Goal: Transaction & Acquisition: Purchase product/service

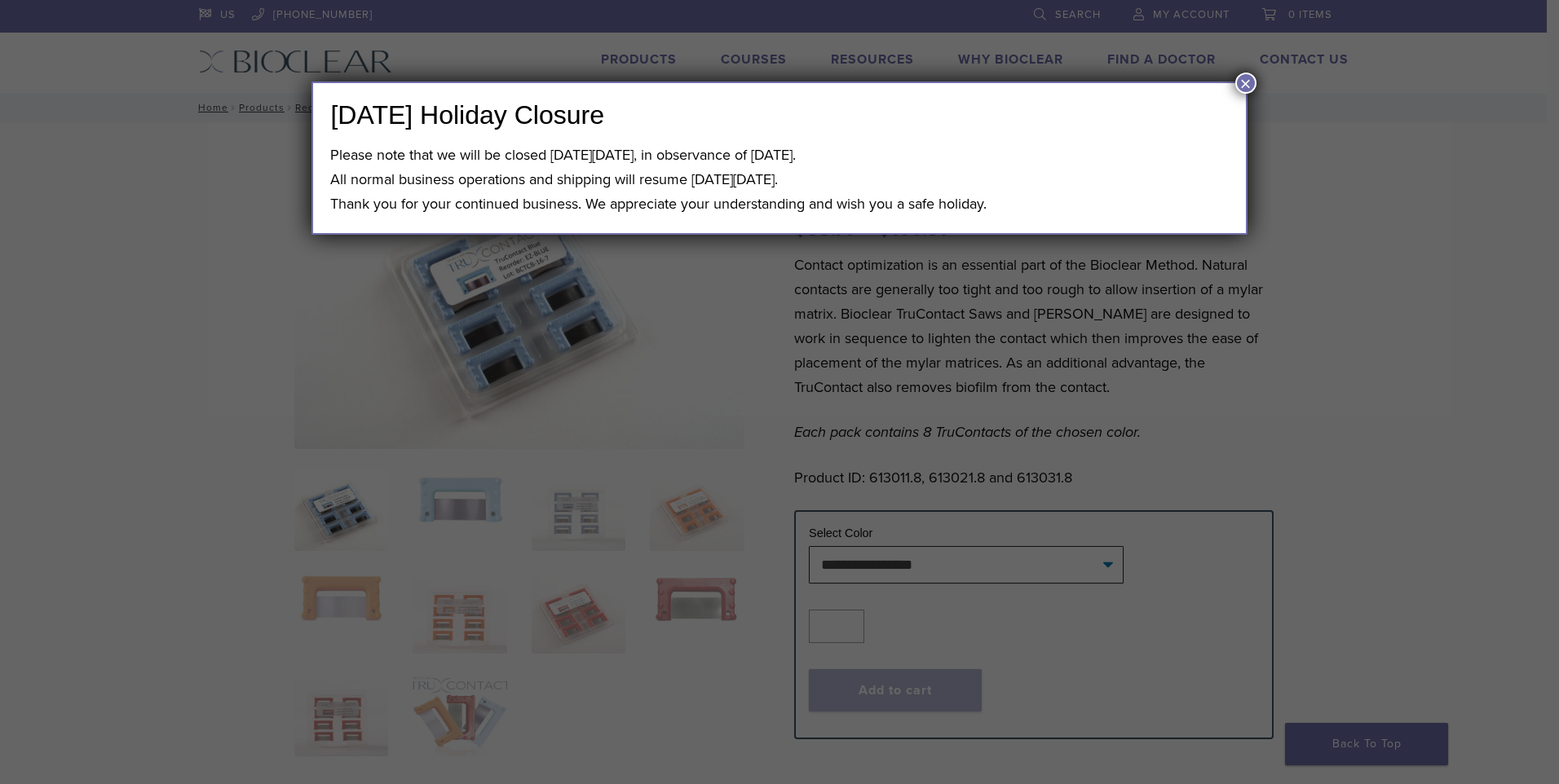
click at [1248, 79] on button "×" at bounding box center [1245, 82] width 21 height 21
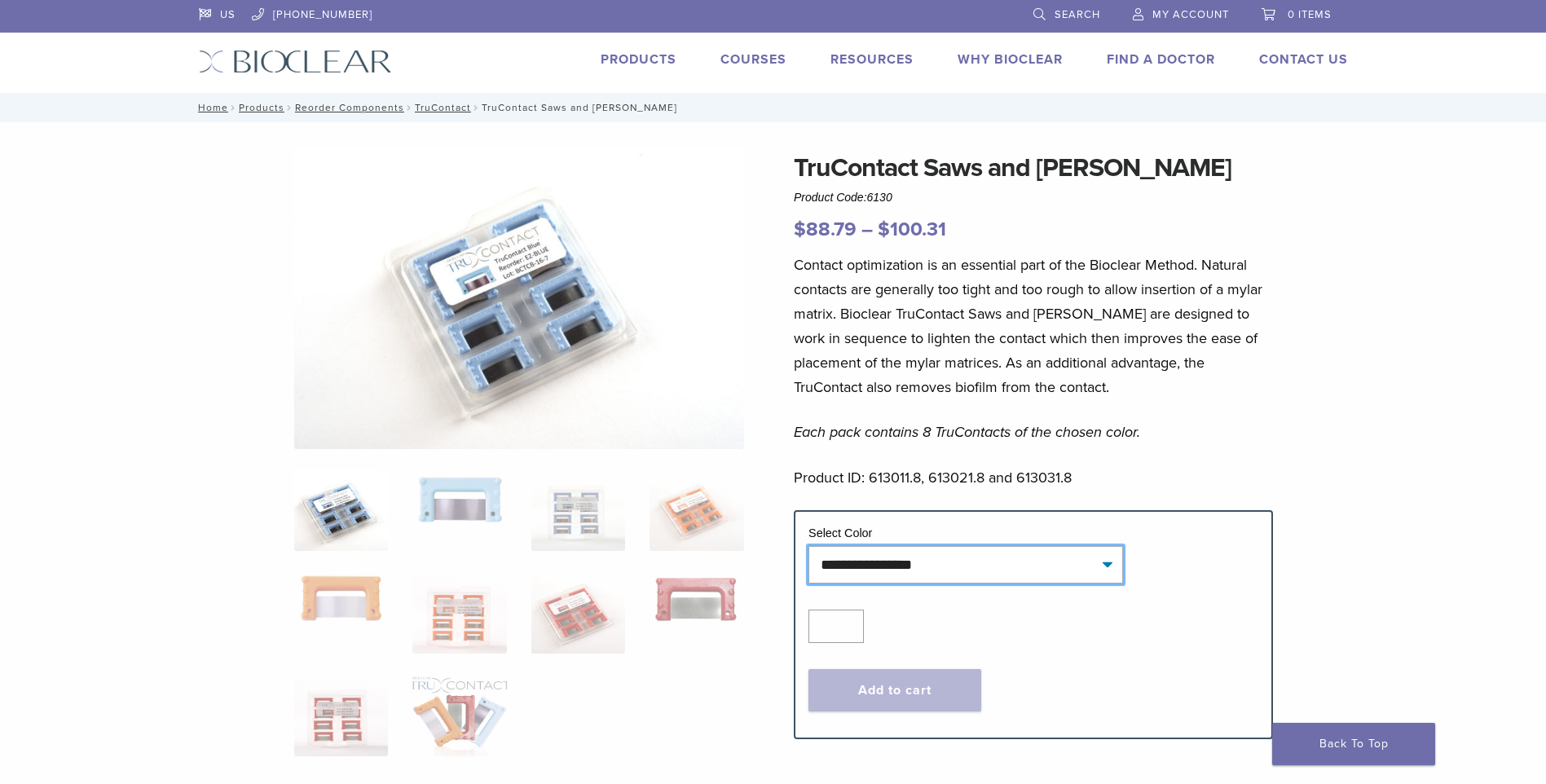
click at [893, 566] on select "**********" at bounding box center [966, 564] width 315 height 37
drag, startPoint x: 1525, startPoint y: 351, endPoint x: 1518, endPoint y: 357, distance: 9.2
click at [1525, 351] on div "TruContact Saws and [PERSON_NAME] Product Code: 6130 $ 88.79 – $ 100.31 Price r…" at bounding box center [773, 633] width 1546 height 1021
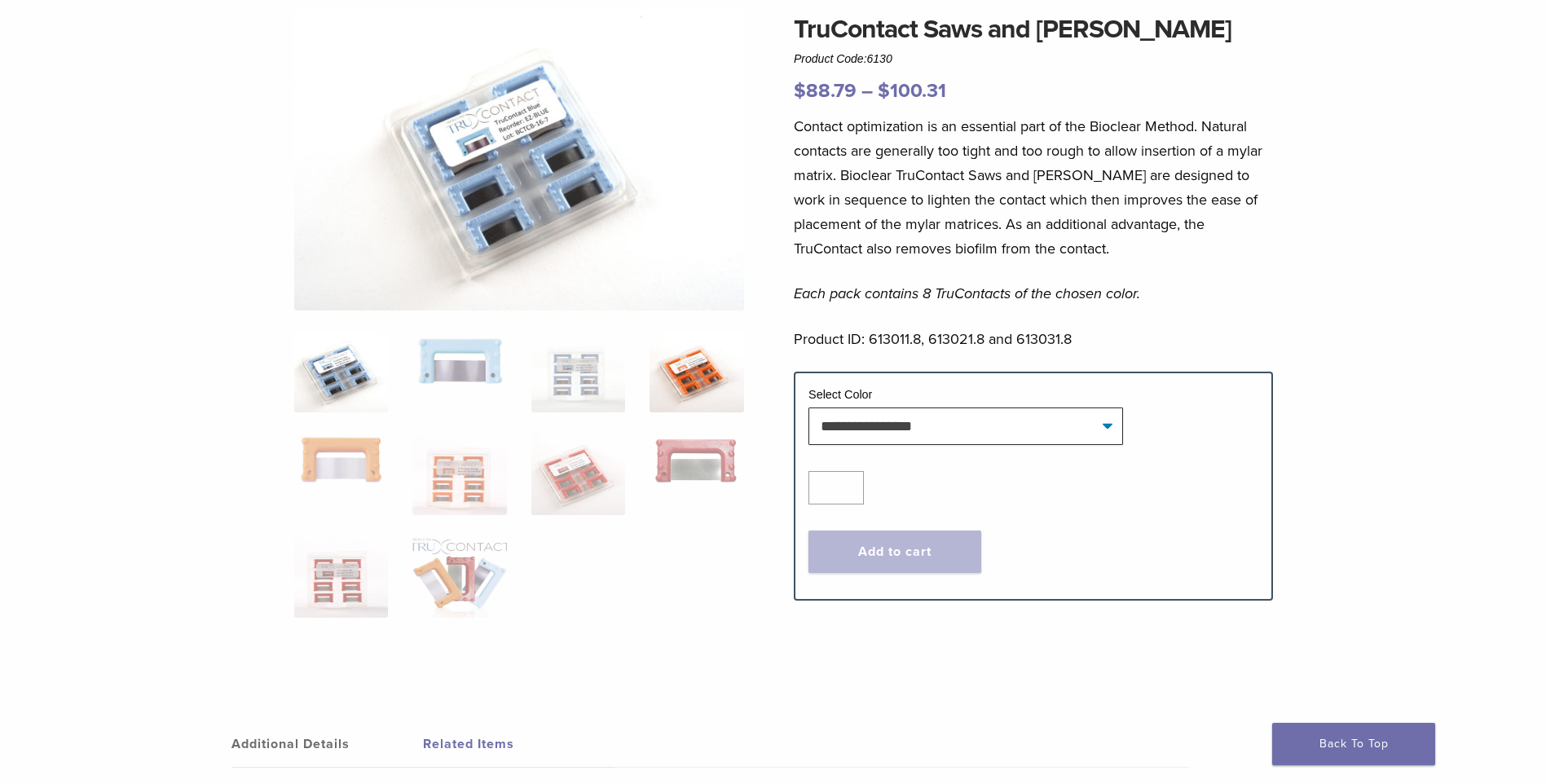
scroll to position [82, 0]
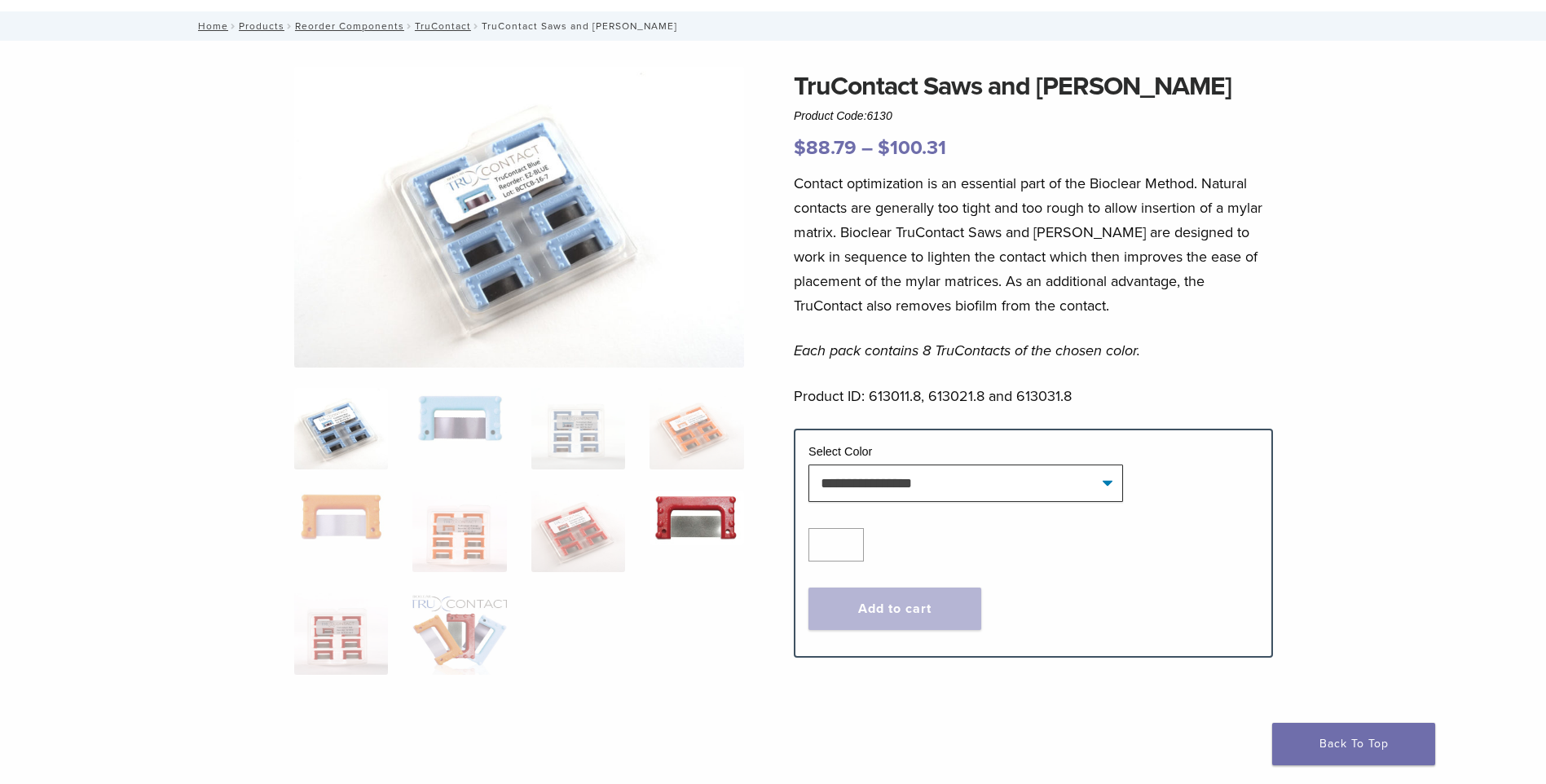
click at [697, 513] on img at bounding box center [695, 518] width 93 height 54
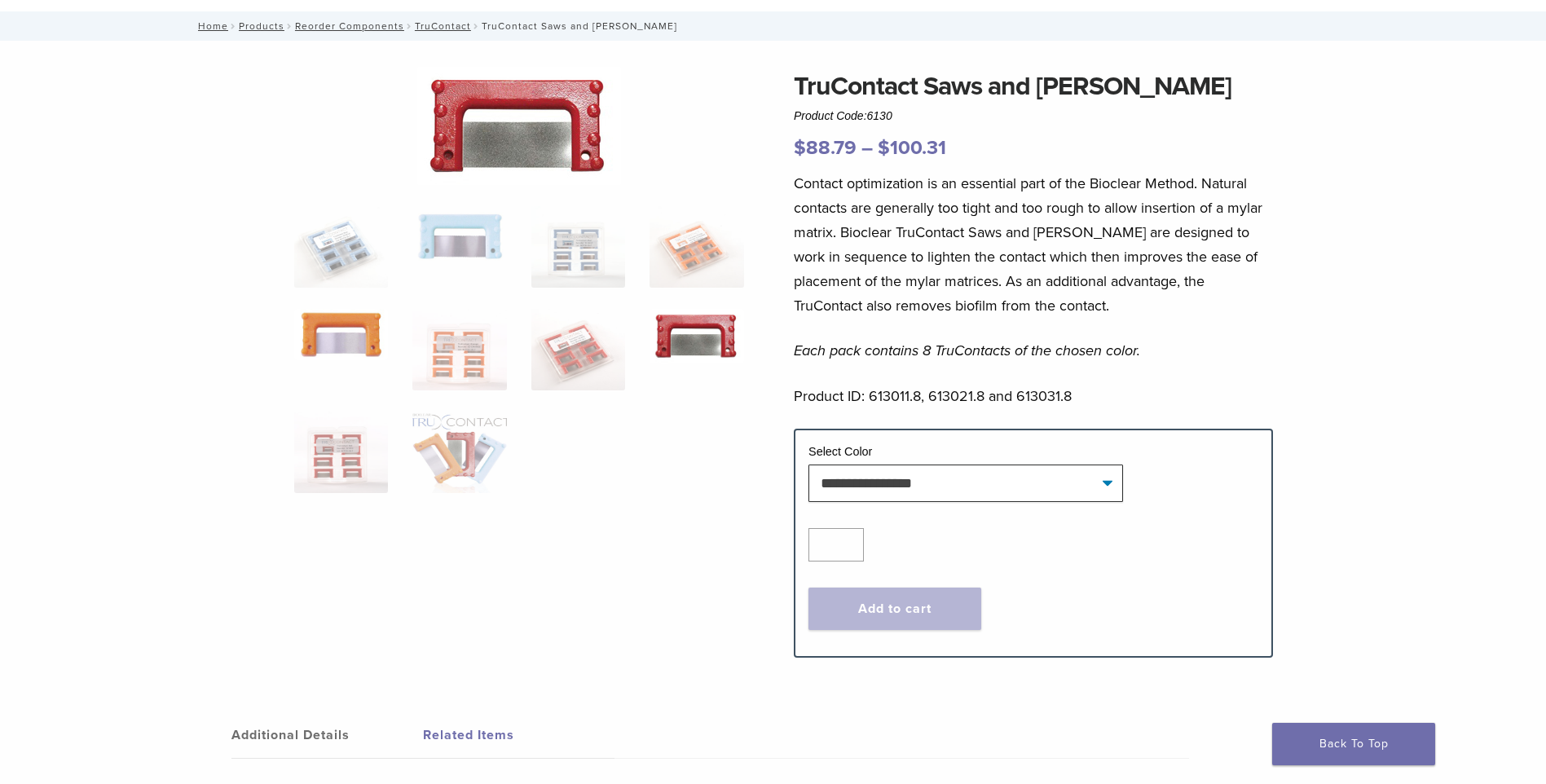
click at [341, 353] on img at bounding box center [341, 334] width 93 height 52
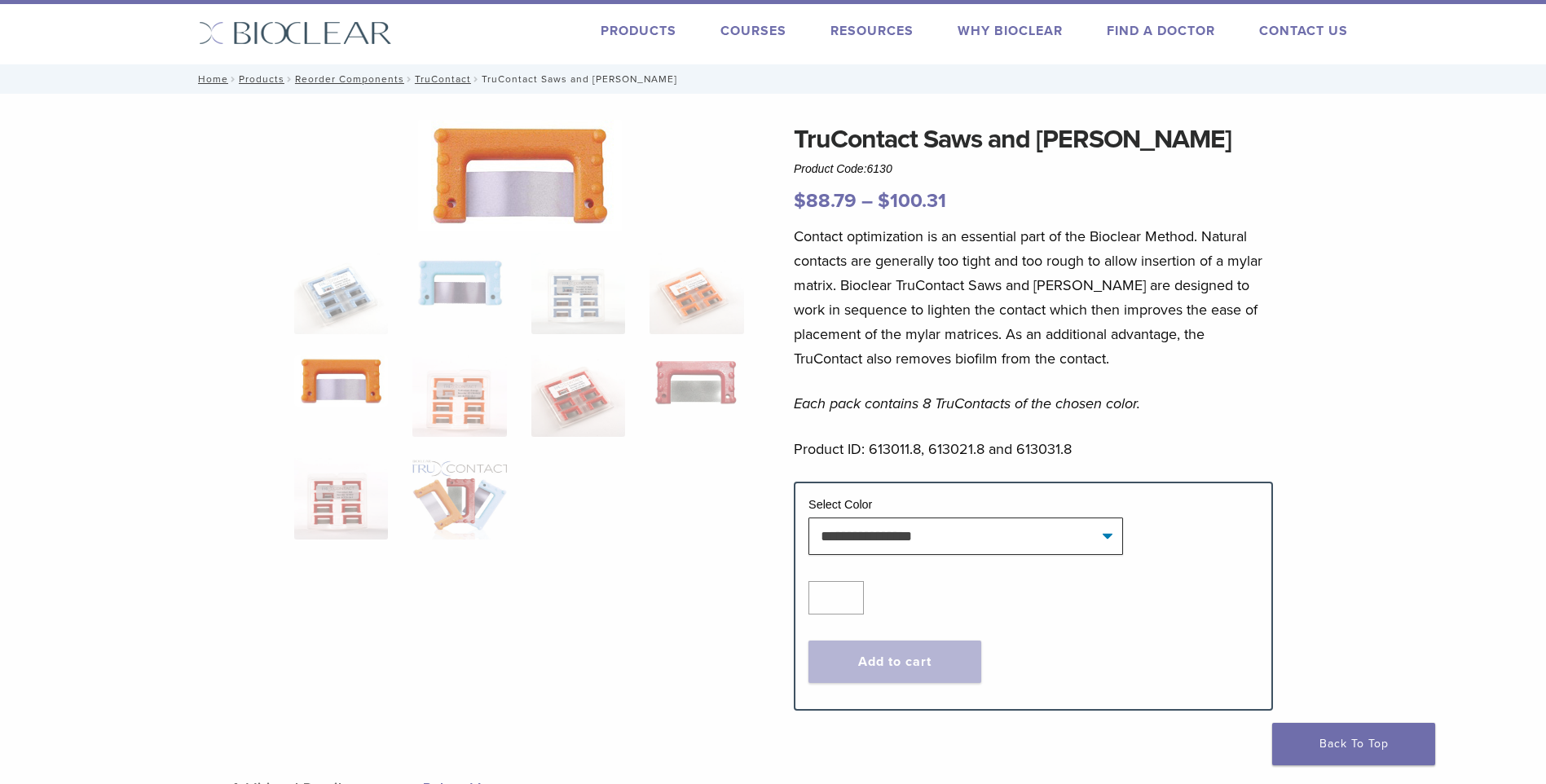
scroll to position [0, 0]
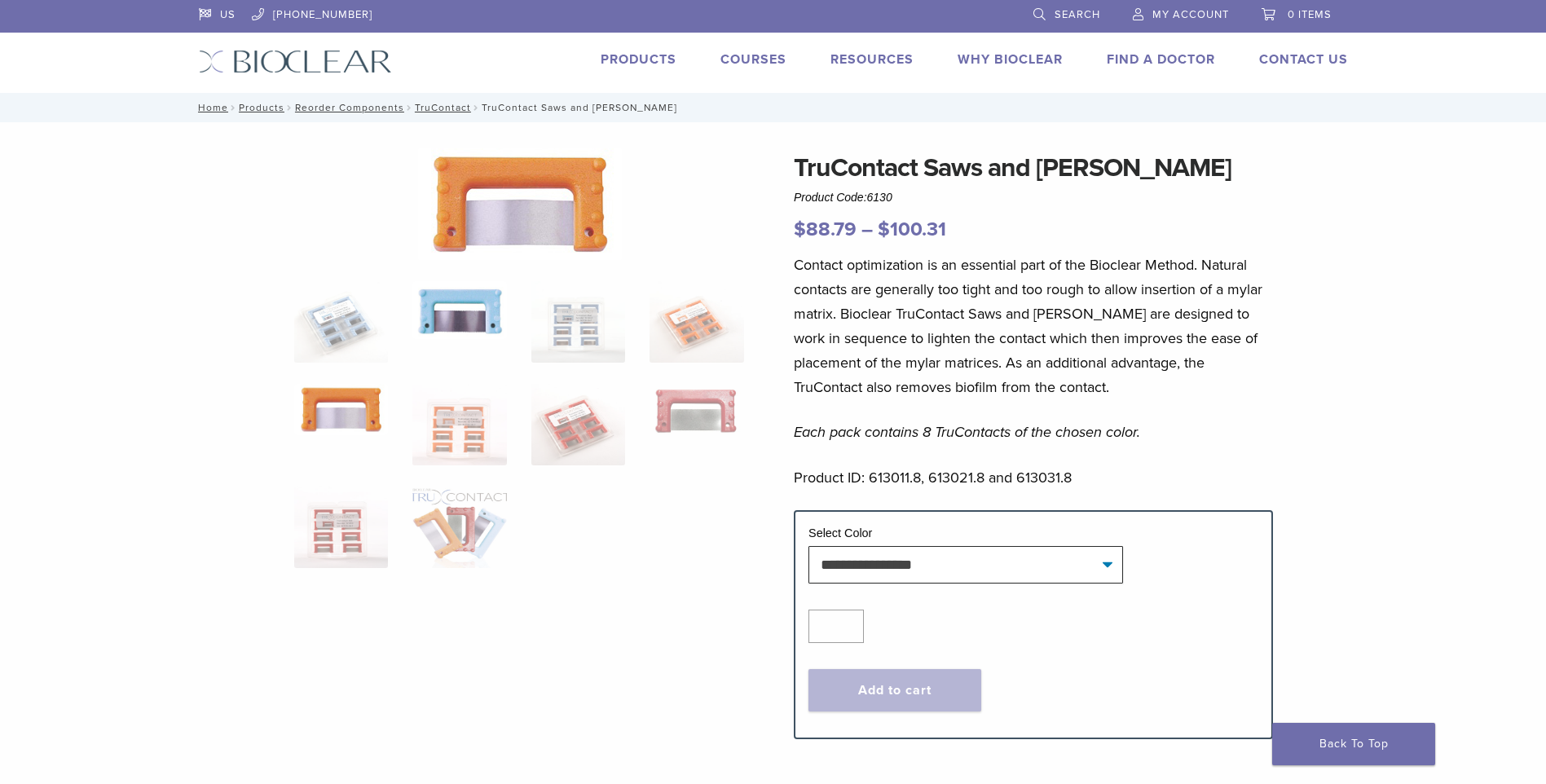
click at [447, 333] on img at bounding box center [459, 310] width 93 height 58
